Goal: Task Accomplishment & Management: Manage account settings

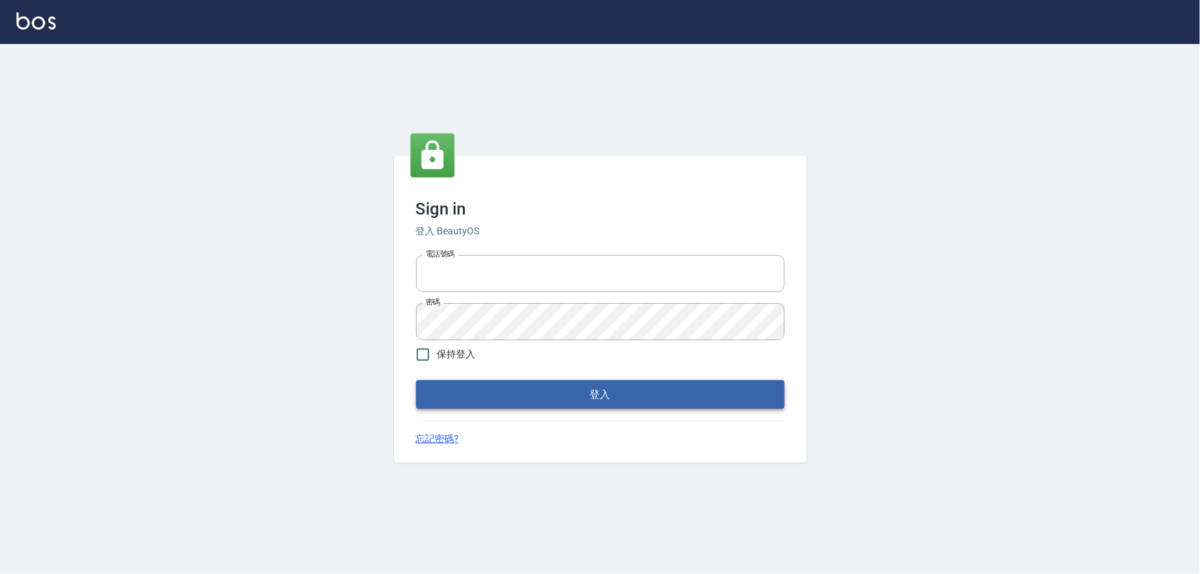
type input "0966106859"
click at [499, 390] on button "登入" at bounding box center [600, 394] width 369 height 29
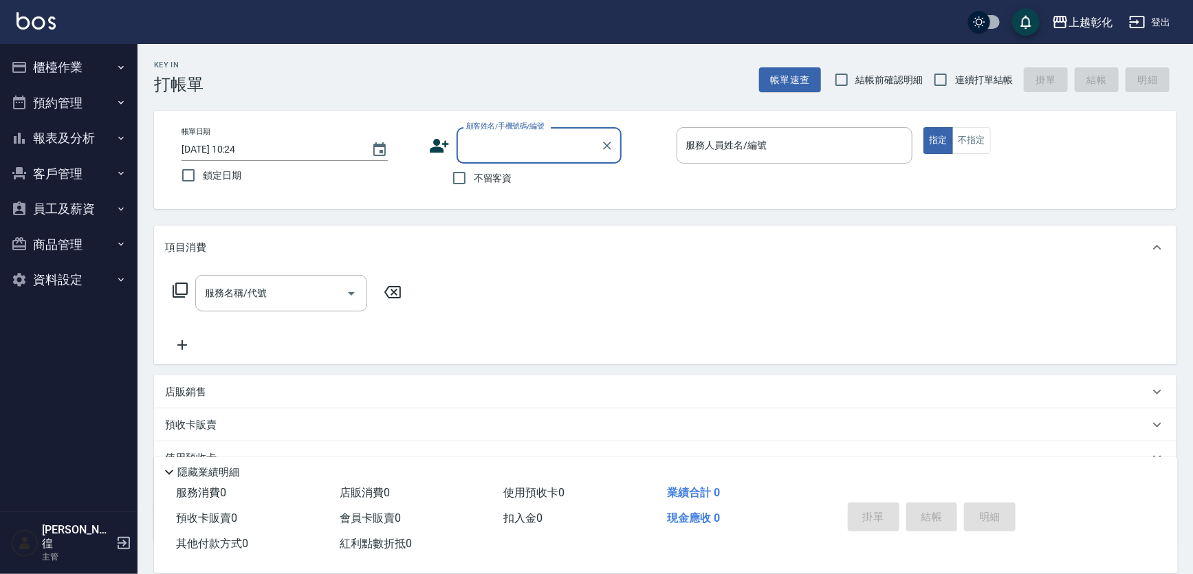
click at [88, 69] on button "櫃檯作業" at bounding box center [69, 68] width 127 height 36
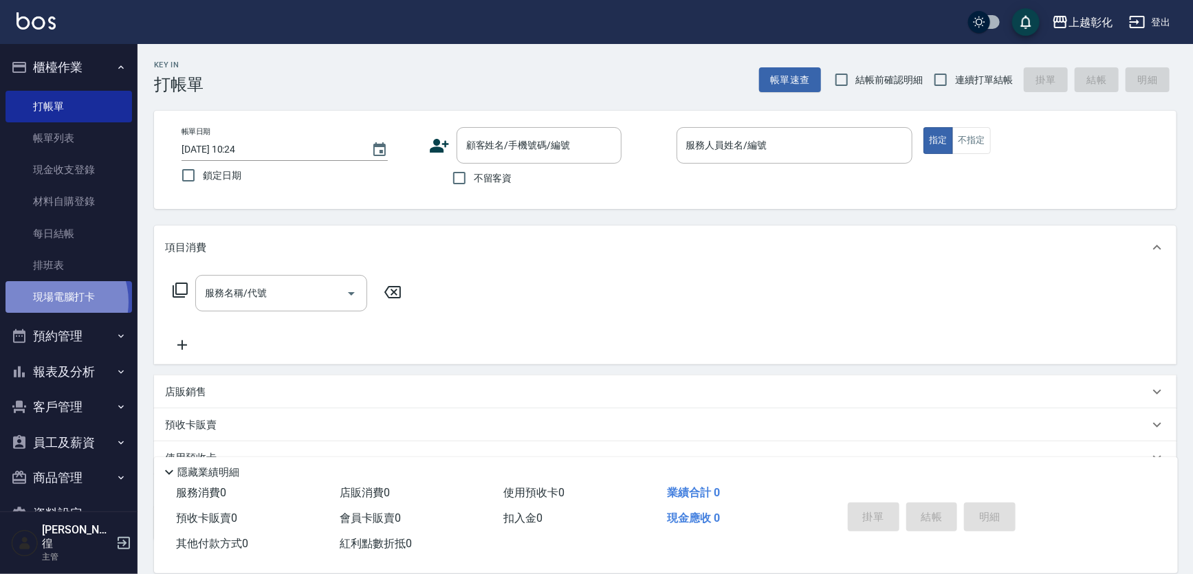
click at [51, 302] on link "現場電腦打卡" at bounding box center [69, 297] width 127 height 32
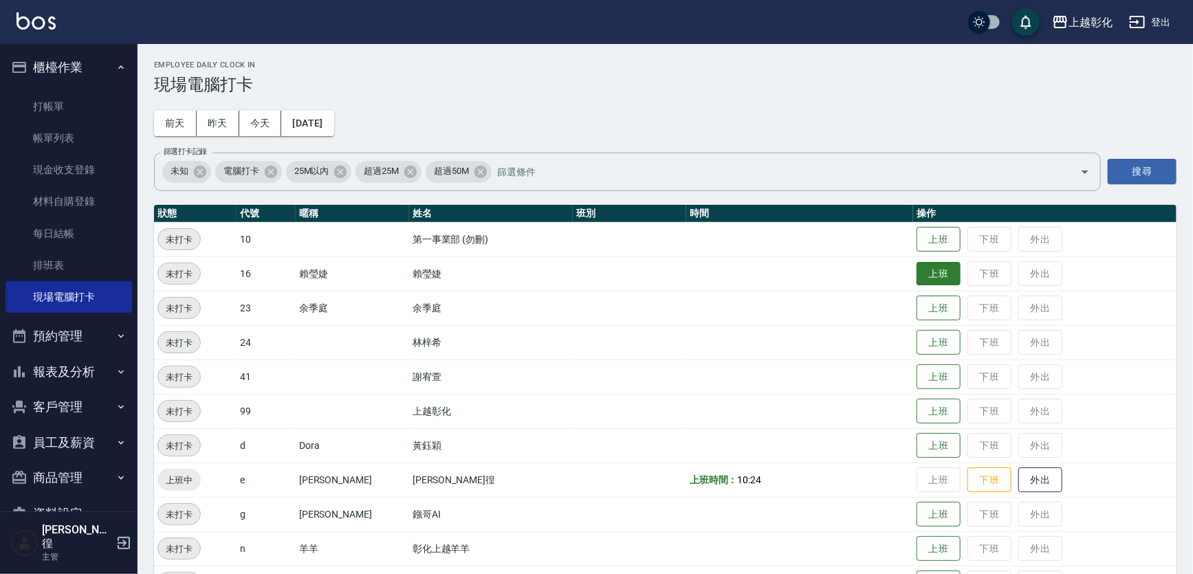
click at [937, 279] on button "上班" at bounding box center [939, 274] width 44 height 24
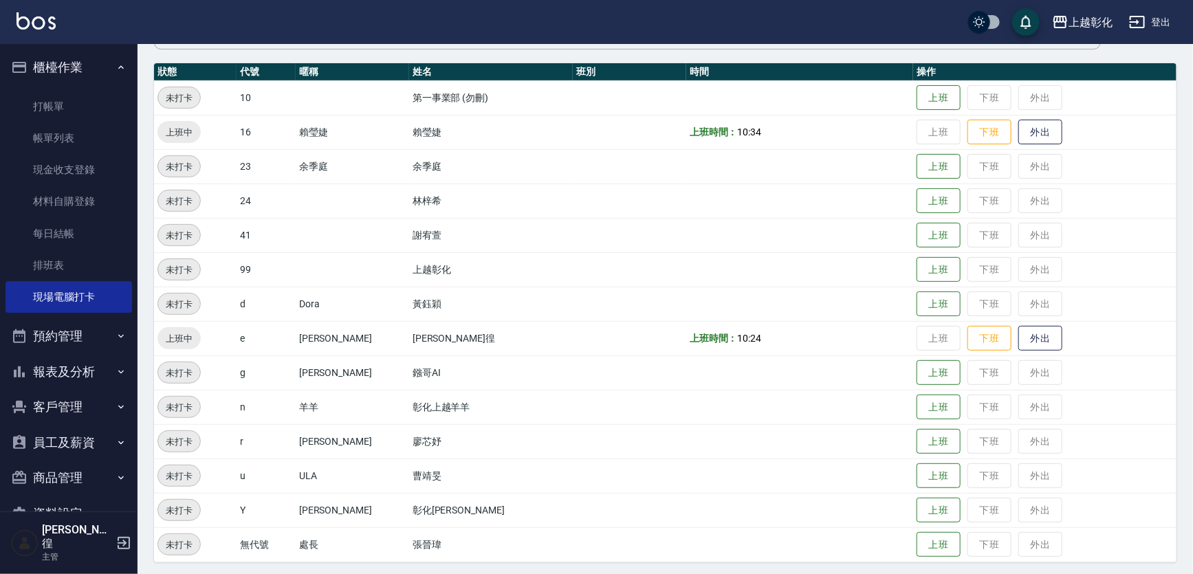
scroll to position [145, 0]
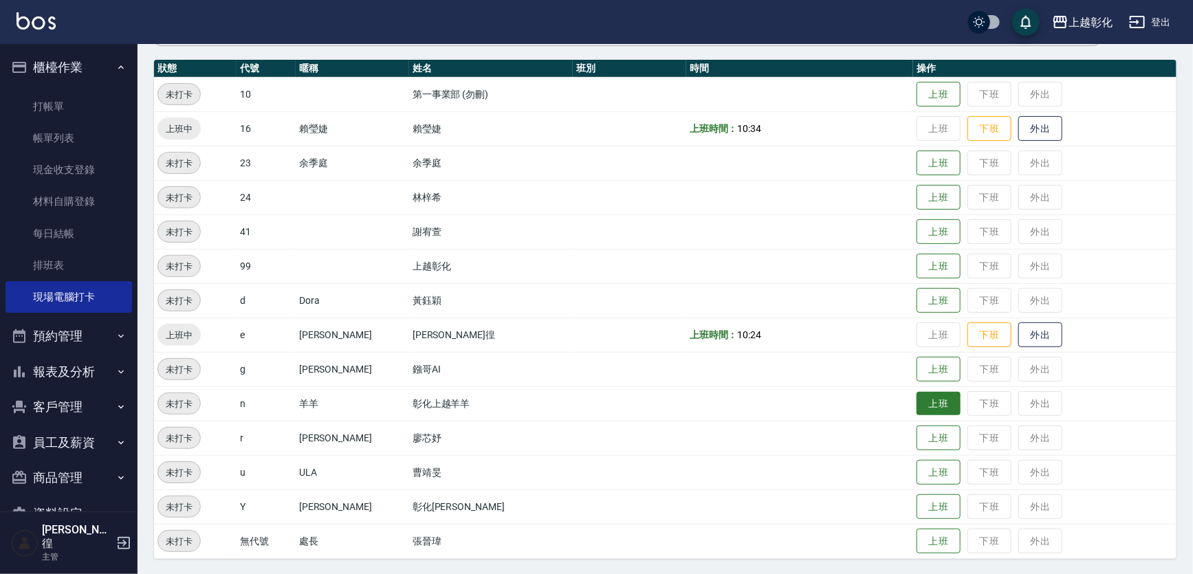
click at [928, 408] on button "上班" at bounding box center [939, 404] width 44 height 24
click at [913, 226] on td "上班 下班 外出" at bounding box center [1044, 232] width 263 height 34
click at [917, 232] on button "上班" at bounding box center [939, 232] width 44 height 24
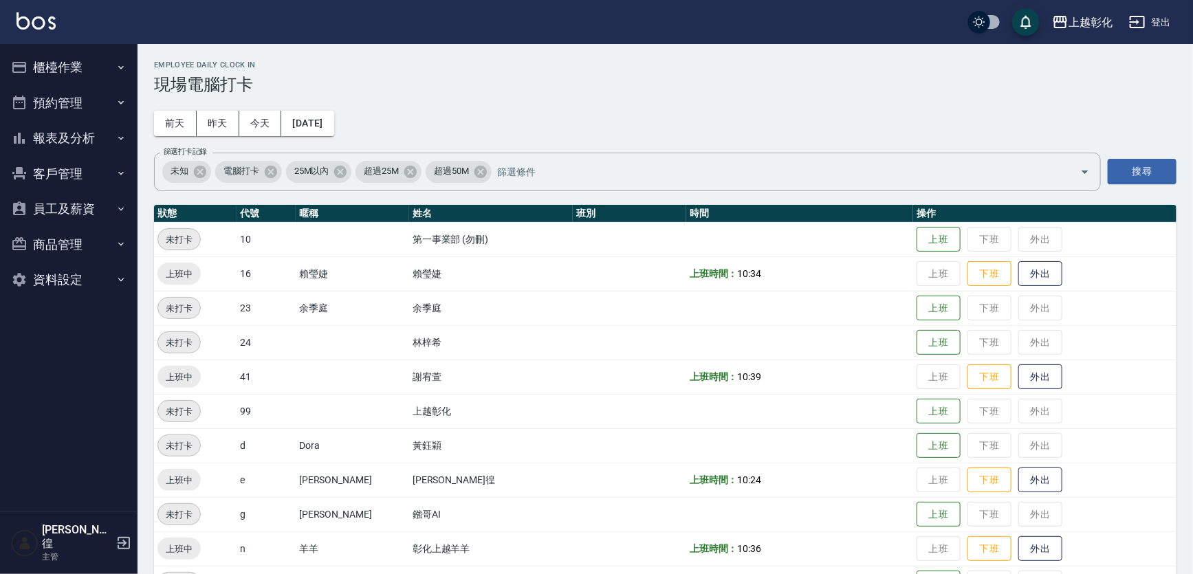
click at [89, 64] on button "櫃檯作業" at bounding box center [69, 68] width 127 height 36
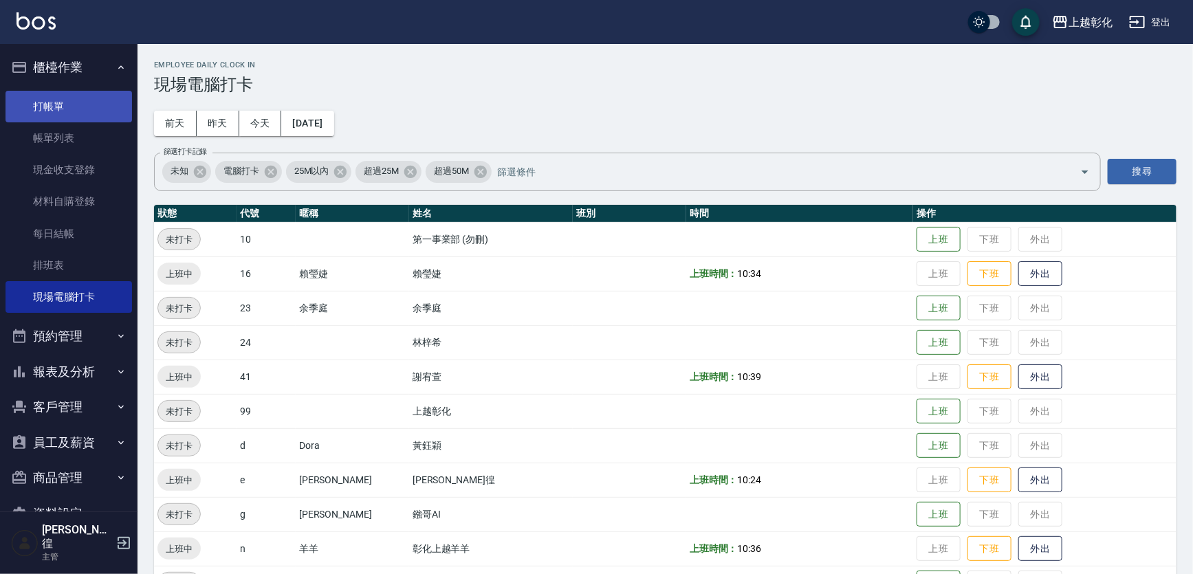
click at [77, 116] on link "打帳單" at bounding box center [69, 107] width 127 height 32
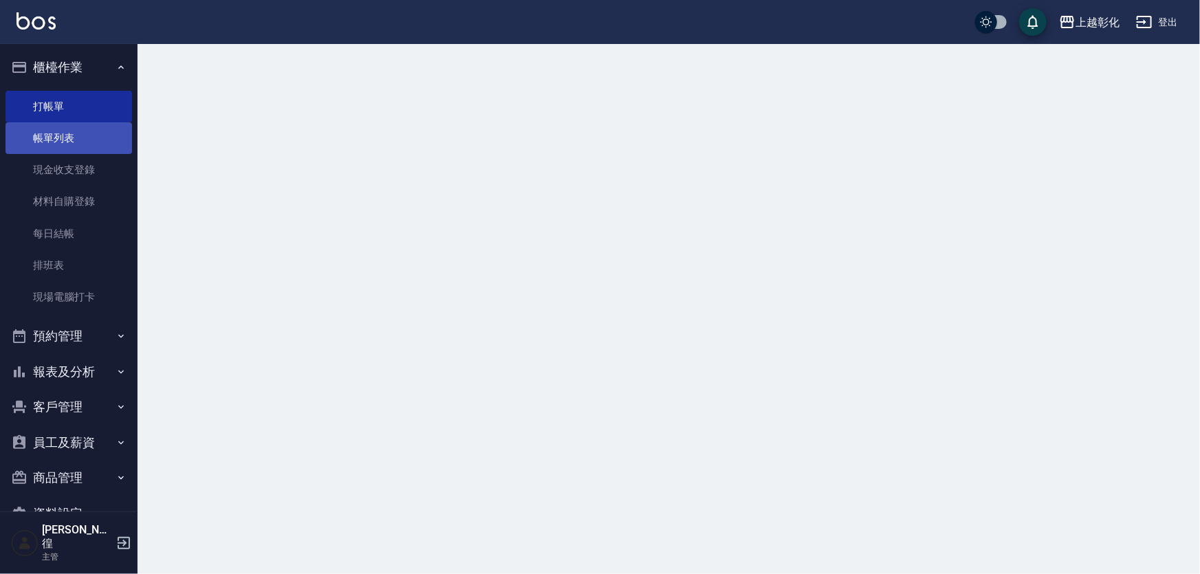
click at [91, 126] on link "帳單列表" at bounding box center [69, 138] width 127 height 32
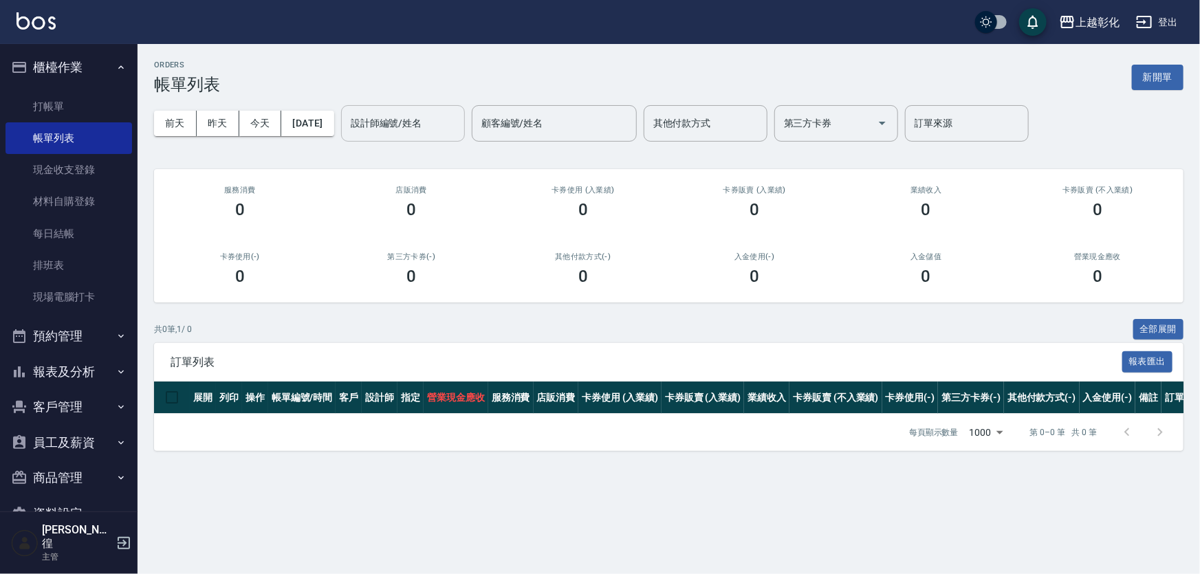
click at [397, 113] on div "設計師編號/姓名 設計師編號/姓名" at bounding box center [403, 123] width 124 height 36
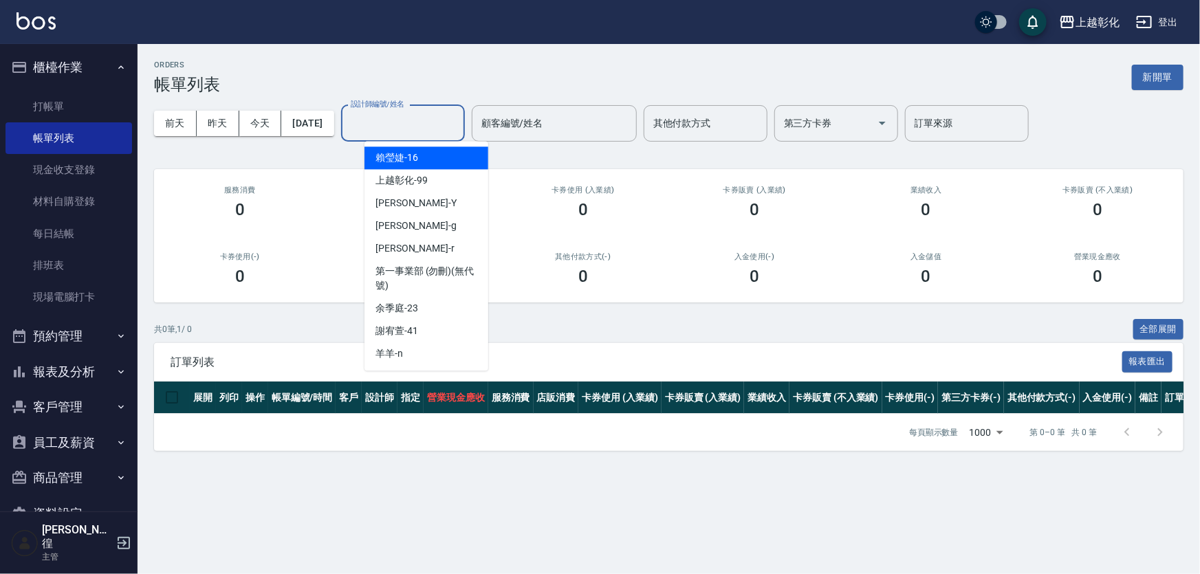
type input "u"
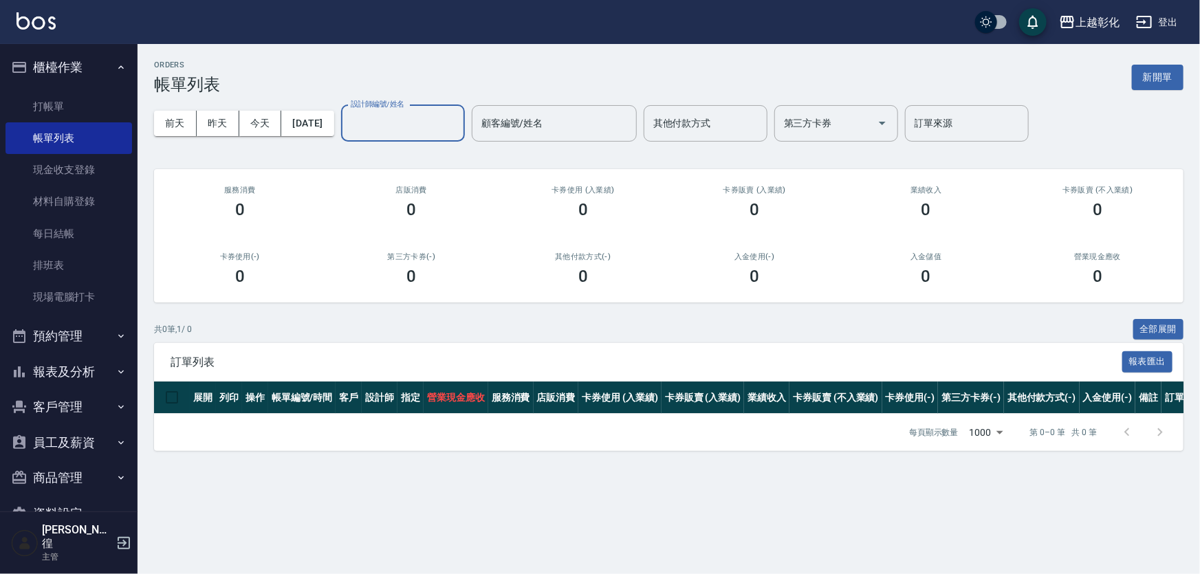
click at [75, 371] on button "報表及分析" at bounding box center [69, 372] width 127 height 36
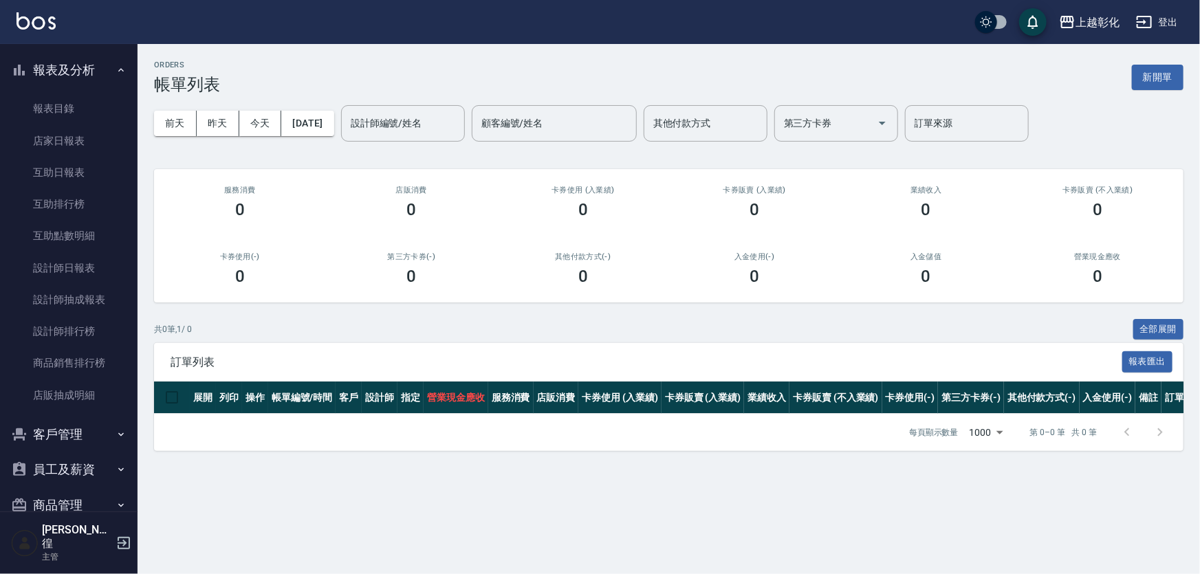
scroll to position [312, 0]
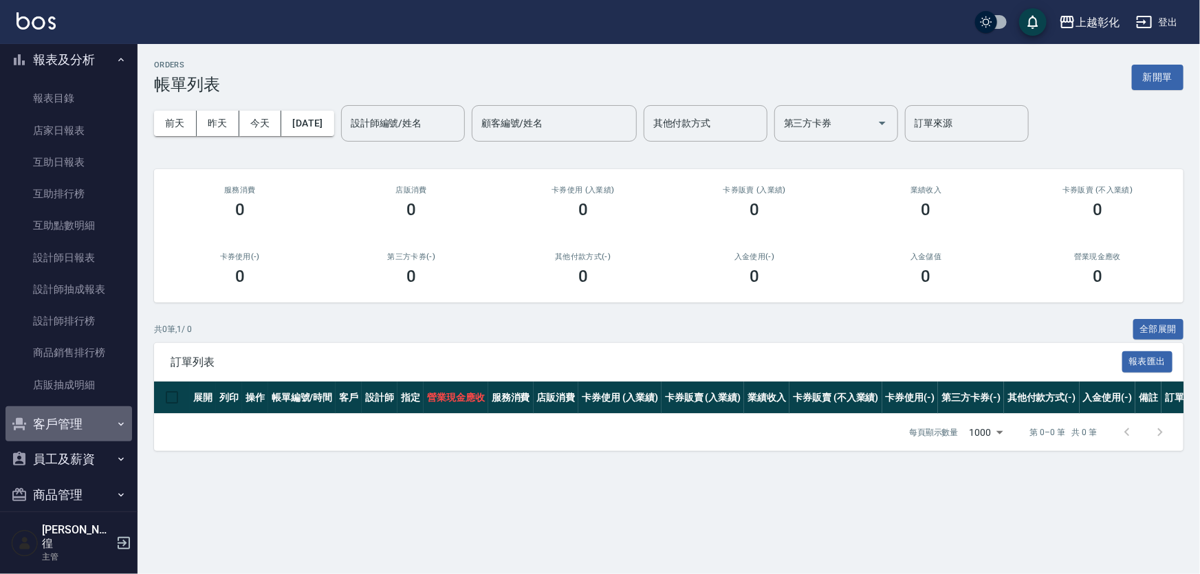
click at [77, 430] on button "客戶管理" at bounding box center [69, 424] width 127 height 36
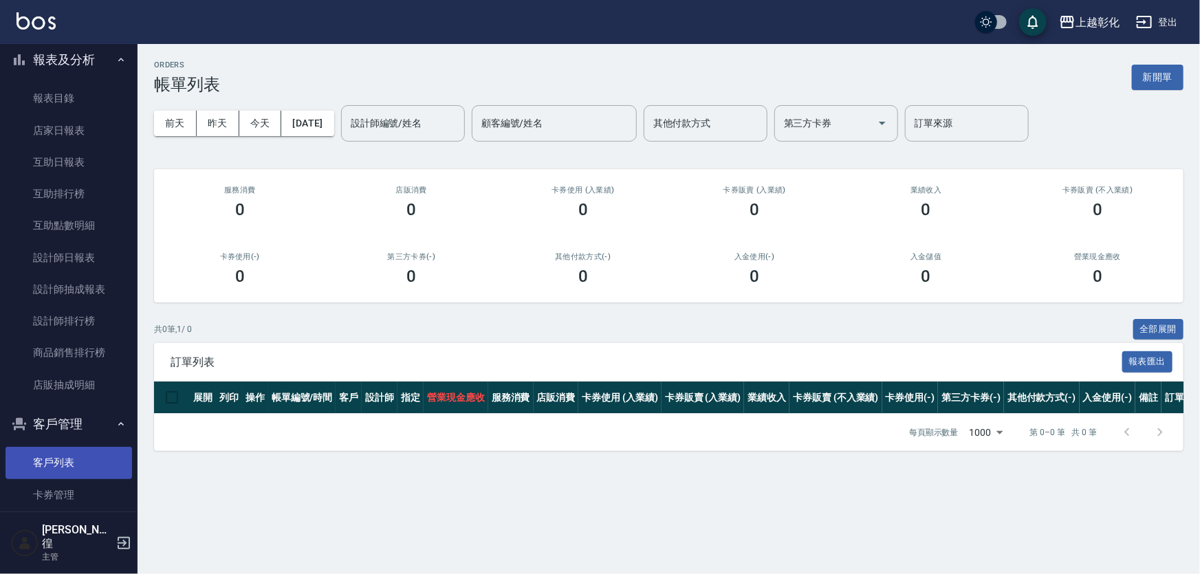
scroll to position [375, 0]
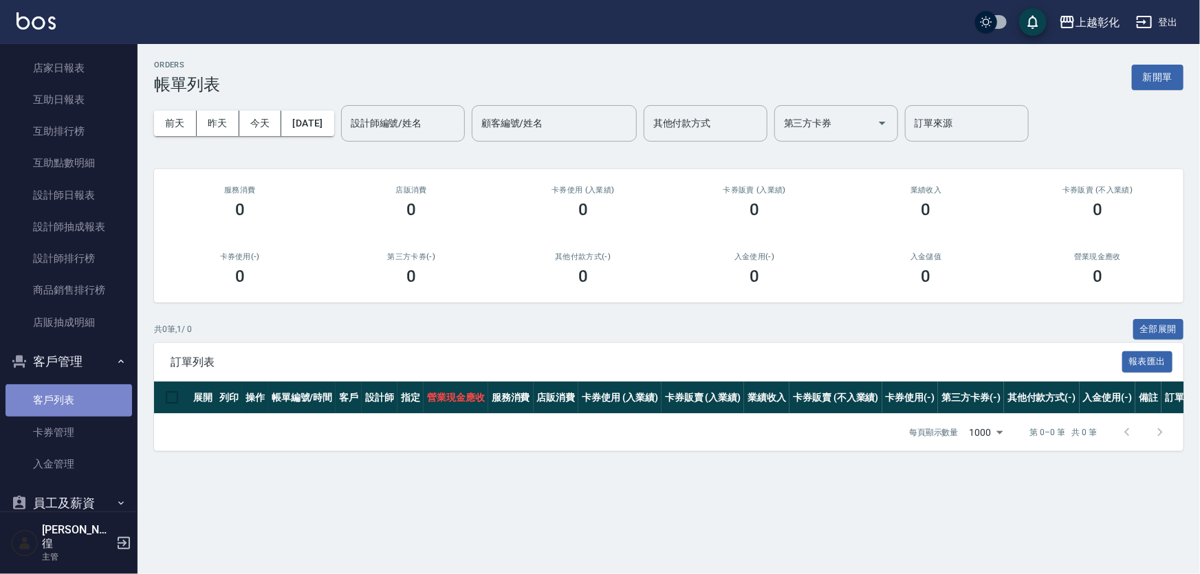
click at [75, 392] on link "客戶列表" at bounding box center [69, 400] width 127 height 32
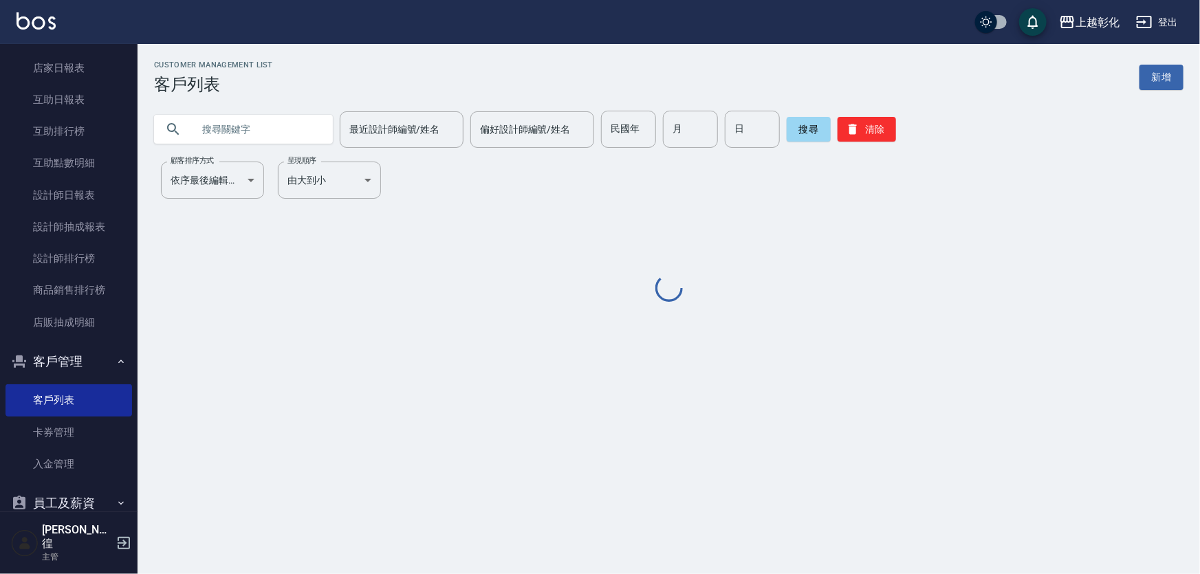
click at [305, 122] on input "text" at bounding box center [257, 129] width 129 height 37
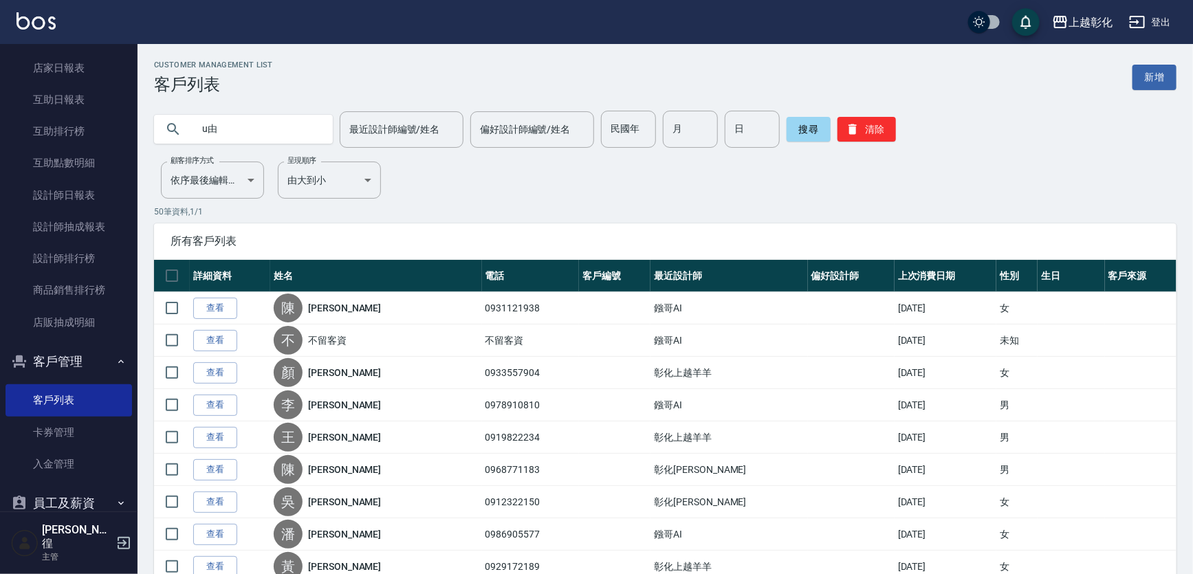
type input "u"
type input "游"
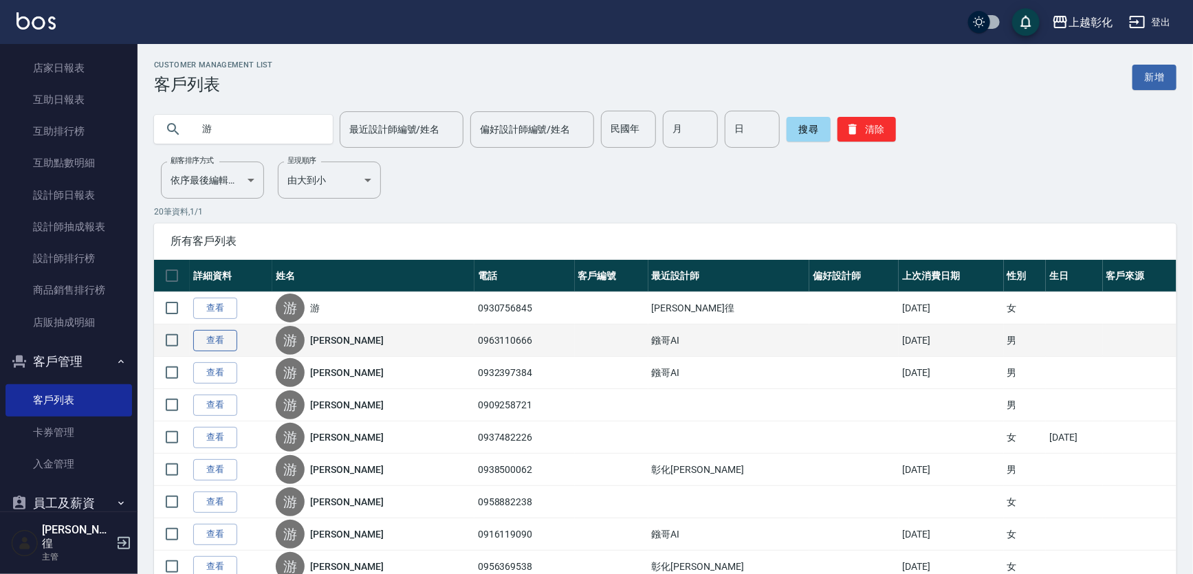
click at [229, 351] on link "查看" at bounding box center [215, 340] width 44 height 21
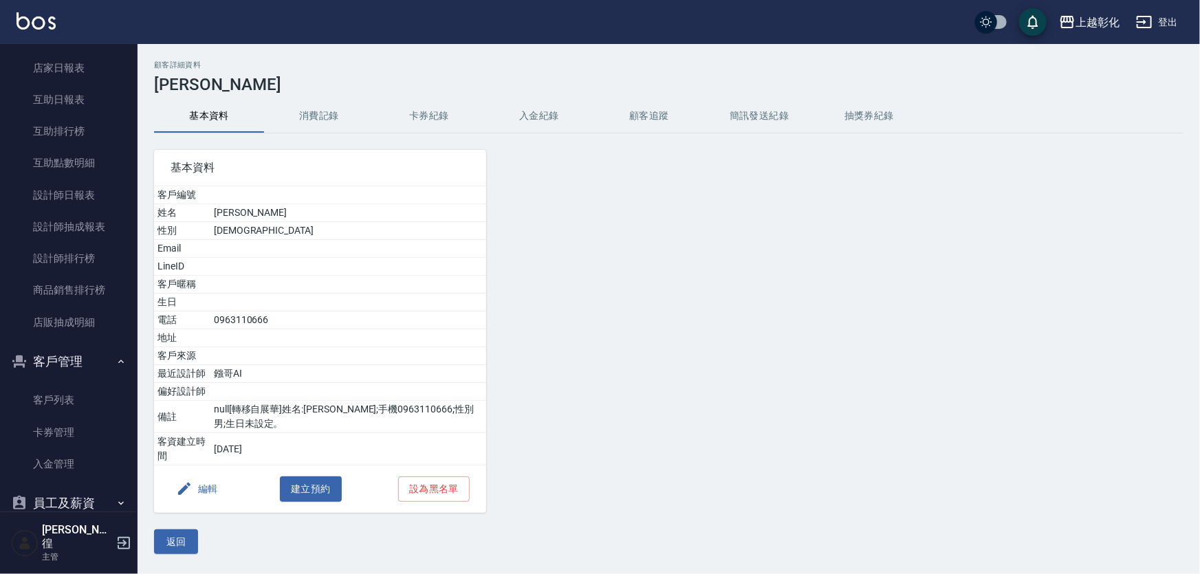
click at [550, 109] on button "入金紀錄" at bounding box center [539, 116] width 110 height 33
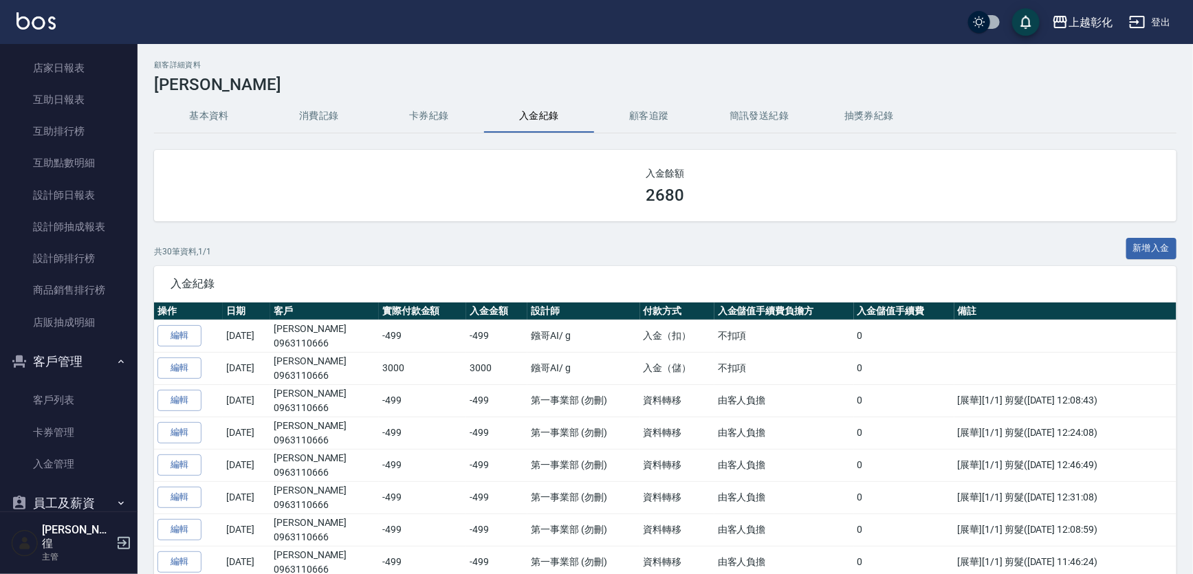
click at [1155, 24] on button "登出" at bounding box center [1150, 22] width 53 height 25
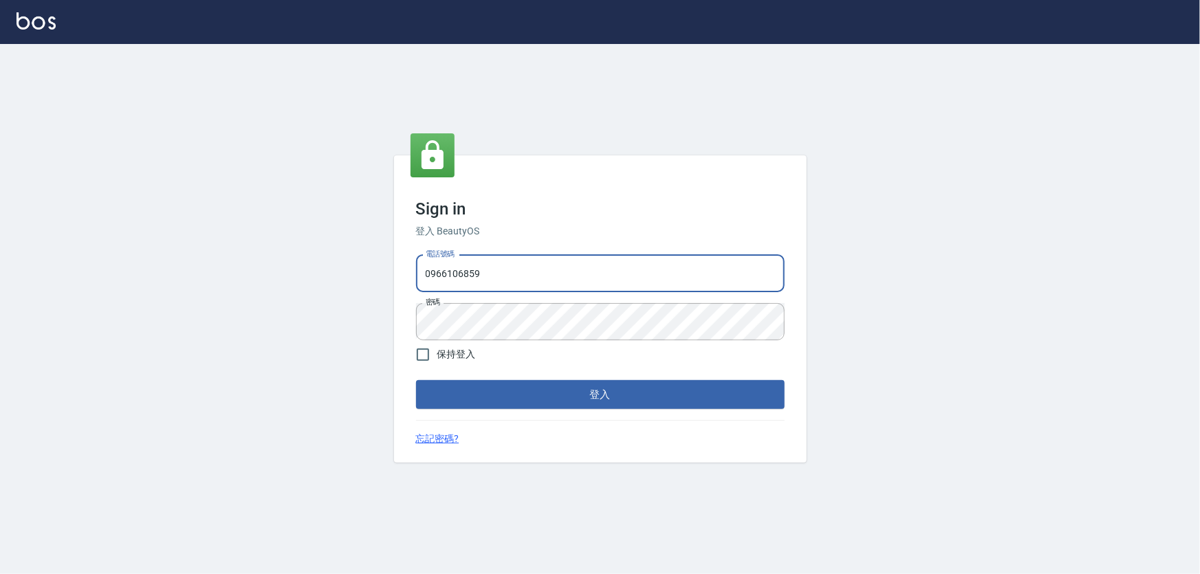
click at [543, 259] on input "0966106859" at bounding box center [600, 273] width 369 height 37
drag, startPoint x: 0, startPoint y: 0, endPoint x: 543, endPoint y: 259, distance: 601.3
click at [543, 259] on input "0966106859" at bounding box center [600, 273] width 369 height 37
type input "0987925494"
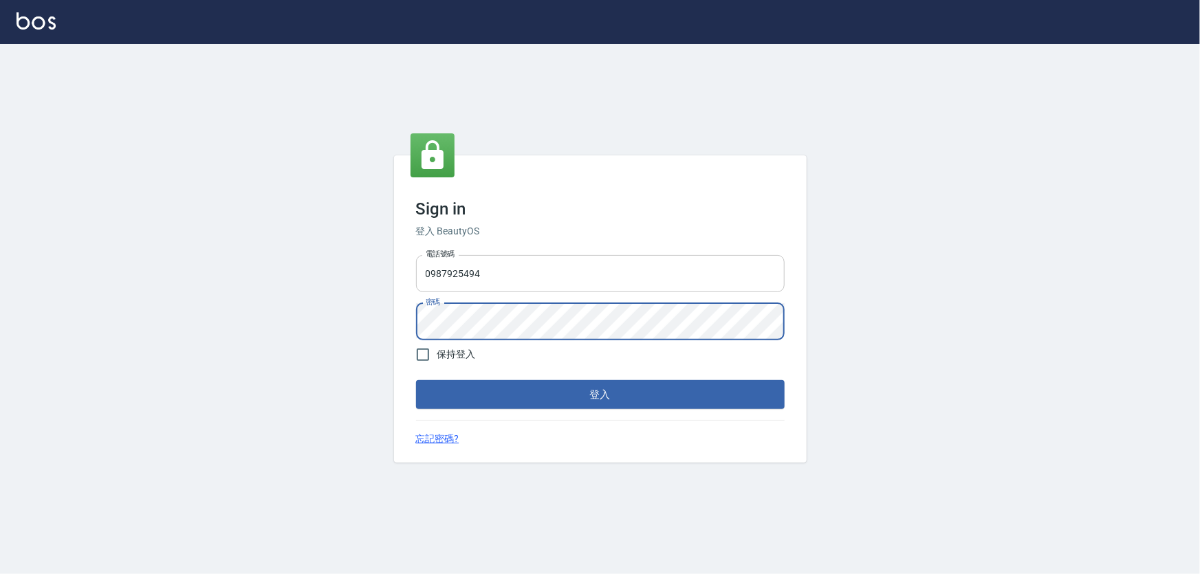
click at [416, 380] on button "登入" at bounding box center [600, 394] width 369 height 29
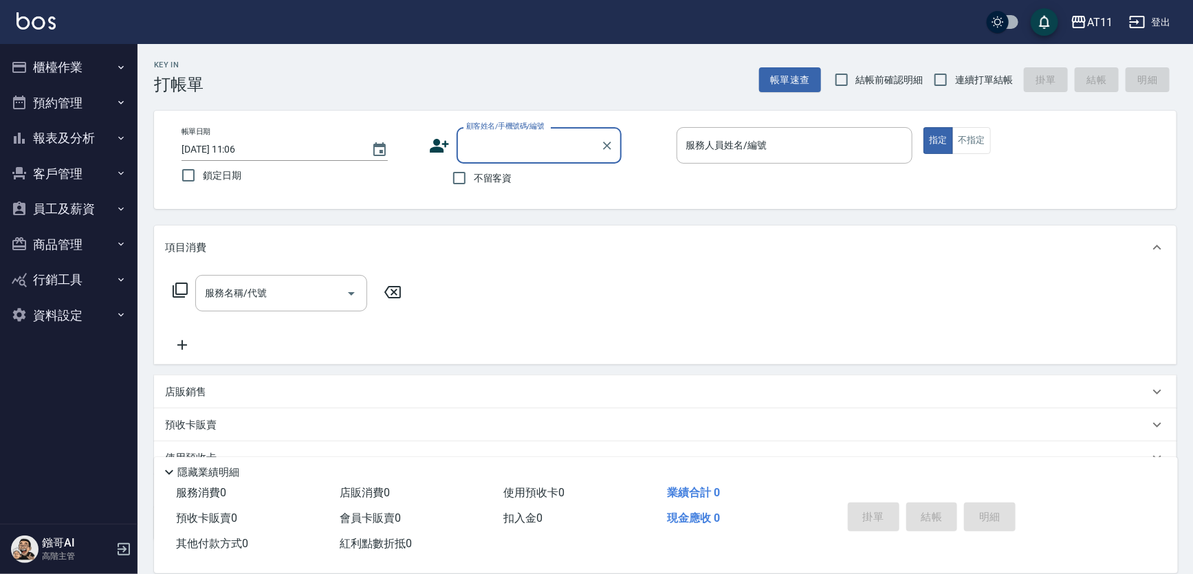
click at [77, 171] on button "客戶管理" at bounding box center [69, 174] width 127 height 36
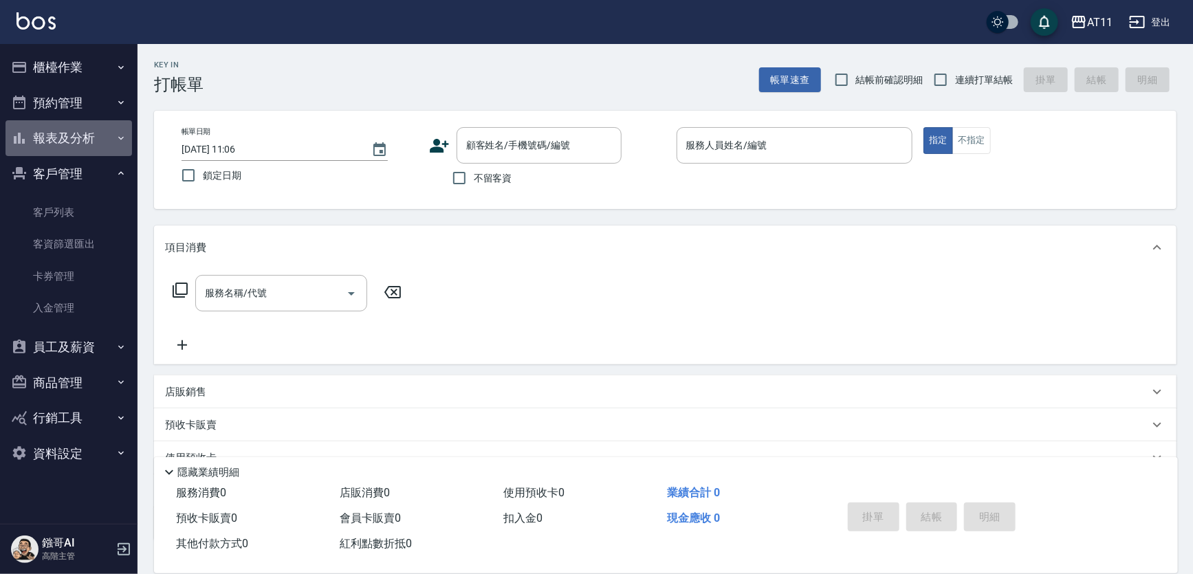
click at [89, 133] on button "報表及分析" at bounding box center [69, 138] width 127 height 36
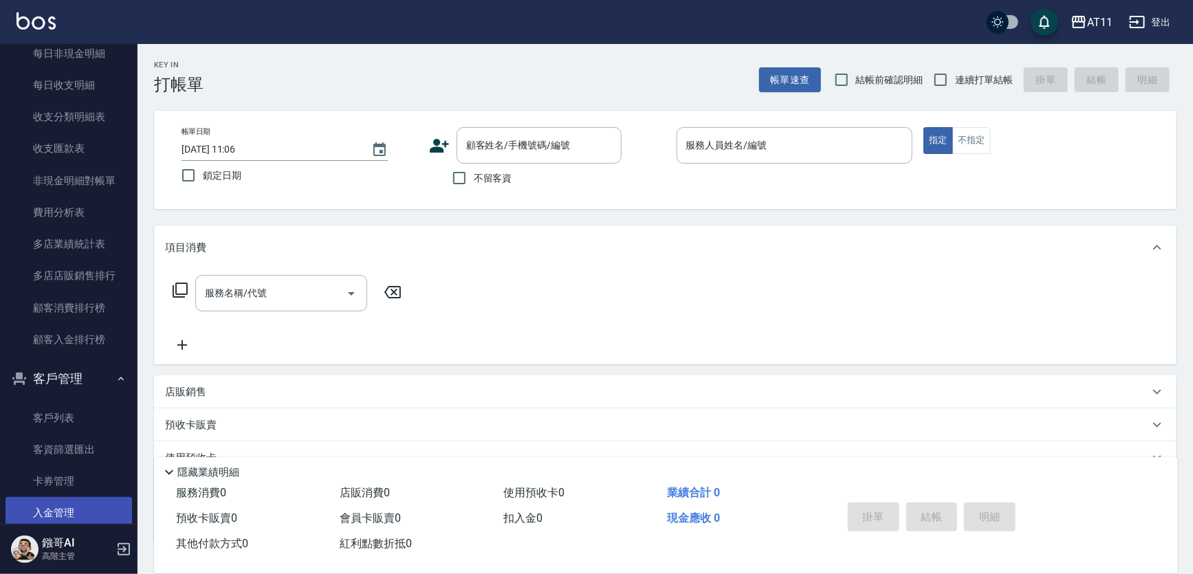
scroll to position [1309, 0]
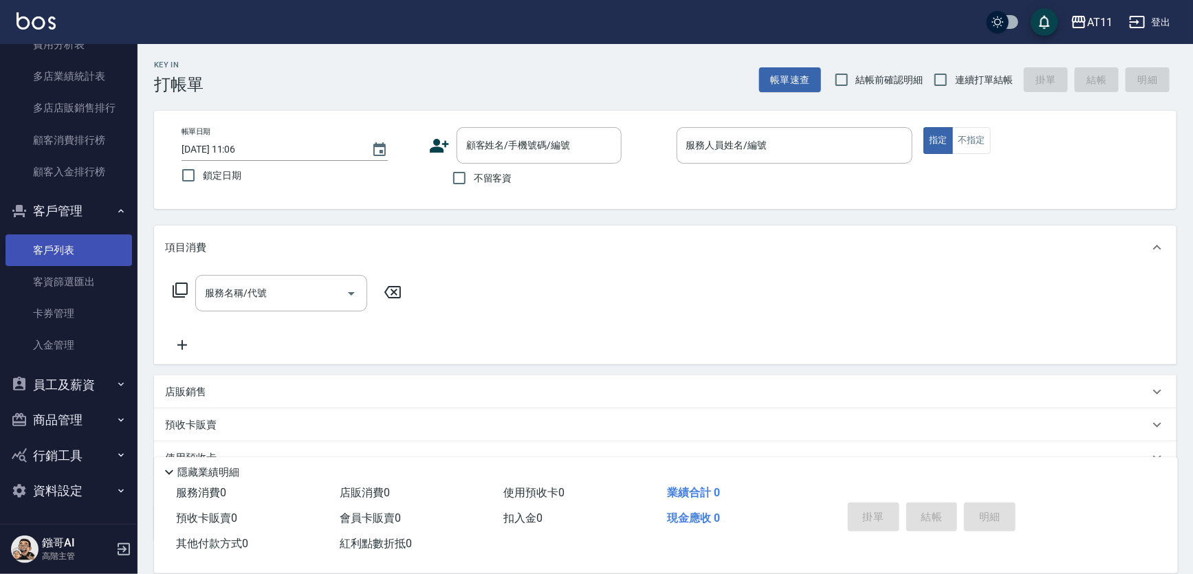
click at [78, 255] on link "客戶列表" at bounding box center [69, 251] width 127 height 32
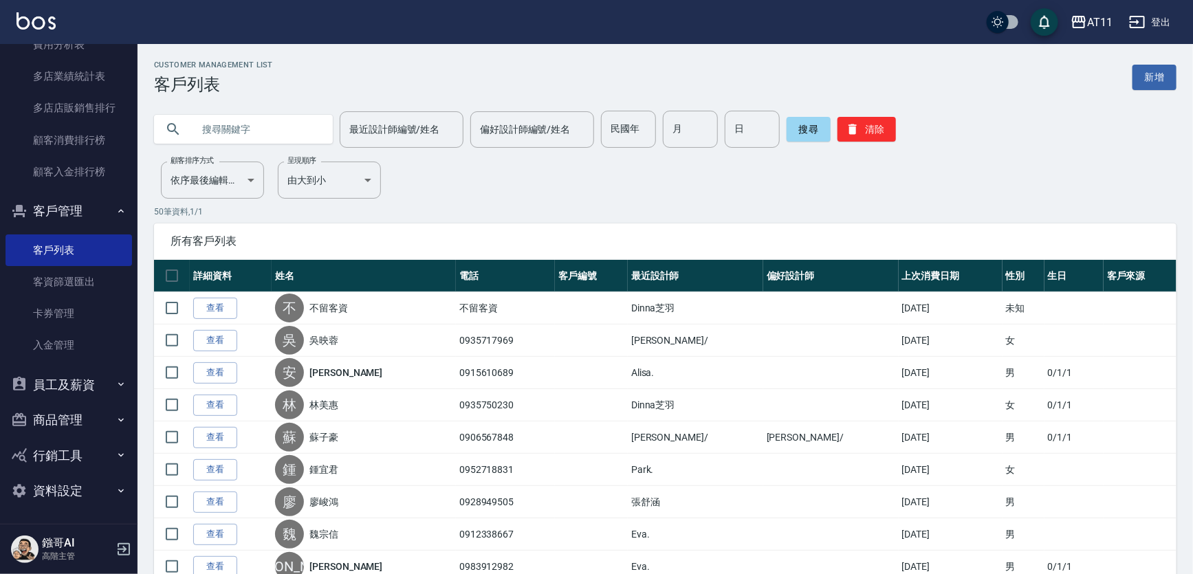
click at [273, 129] on input "text" at bounding box center [257, 129] width 129 height 37
type input "5"
type input "張"
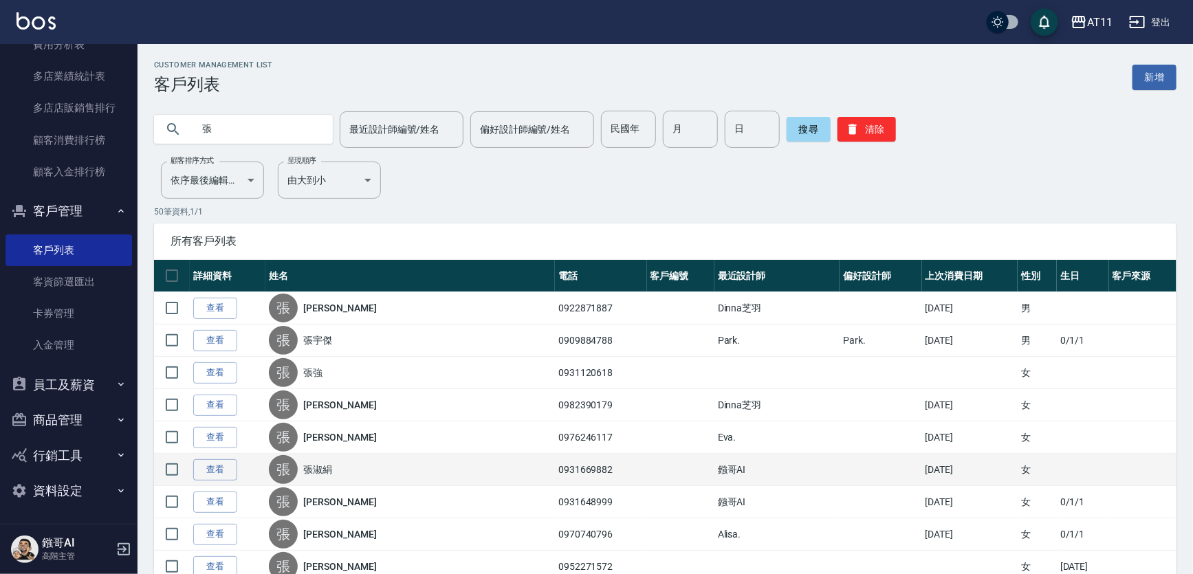
scroll to position [62, 0]
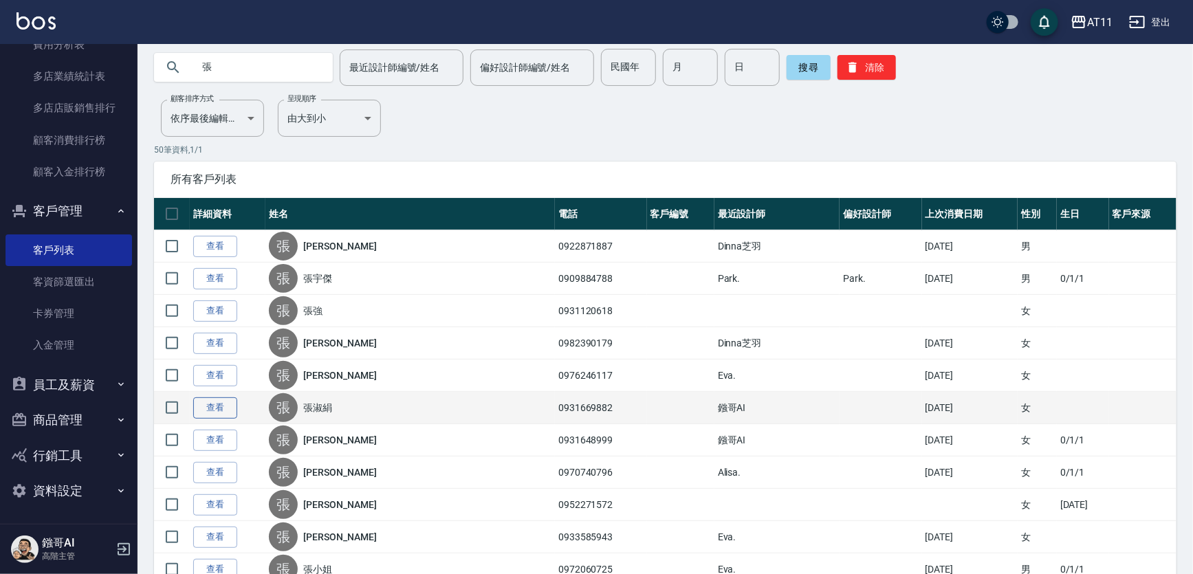
click at [228, 419] on link "查看" at bounding box center [215, 407] width 44 height 21
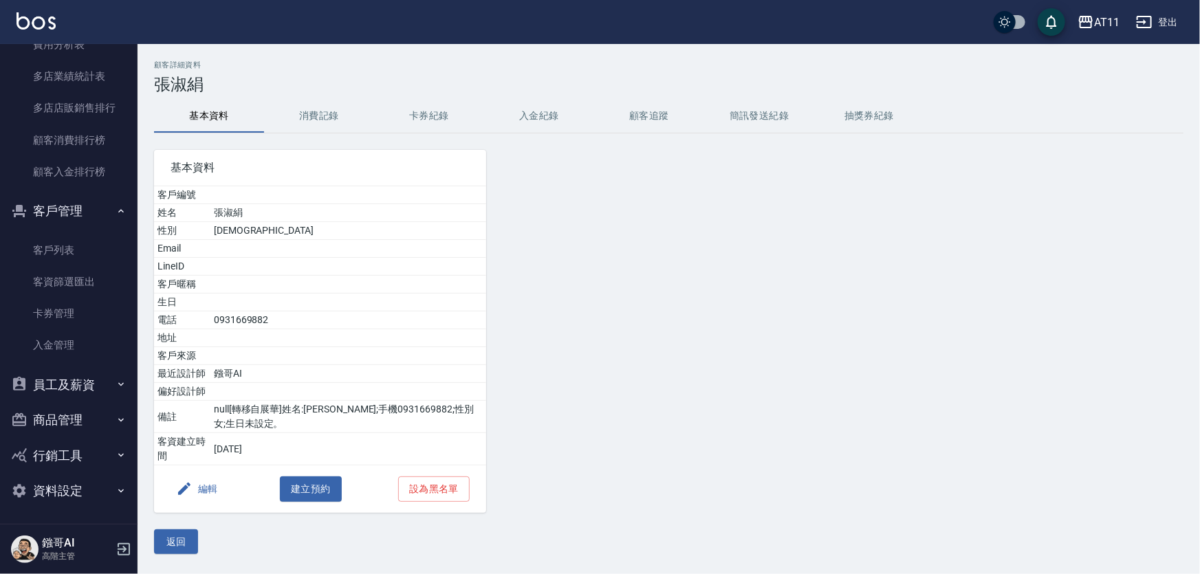
click at [545, 107] on button "入金紀錄" at bounding box center [539, 116] width 110 height 33
